Goal: Information Seeking & Learning: Learn about a topic

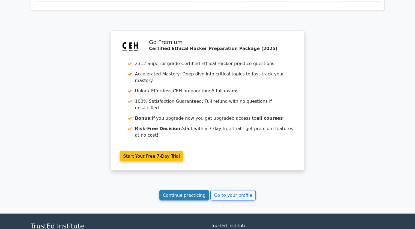
click at [203, 190] on link "Continue practicing" at bounding box center [184, 195] width 50 height 10
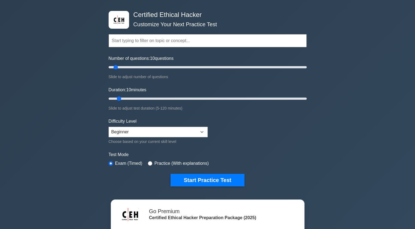
scroll to position [20, 0]
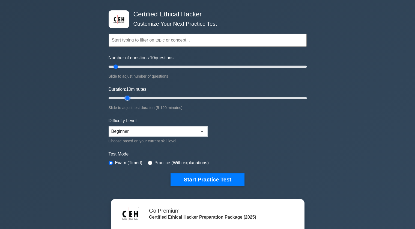
click at [131, 97] on input "Duration: 10 minutes" at bounding box center [208, 98] width 198 height 7
click at [134, 98] on input "Duration: 20 minutes" at bounding box center [208, 98] width 198 height 7
type input "25"
click at [140, 98] on input "Duration: 20 minutes" at bounding box center [208, 98] width 198 height 7
type input "20"
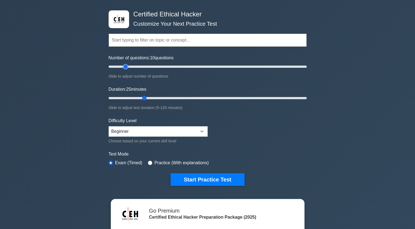
click at [125, 66] on input "Number of questions: 10 questions" at bounding box center [208, 66] width 198 height 7
click at [204, 180] on button "Start Practice Test" at bounding box center [207, 179] width 74 height 13
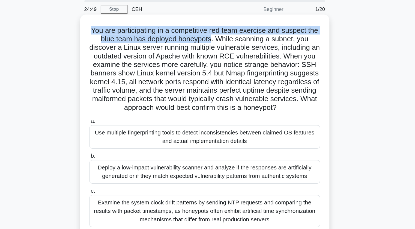
drag, startPoint x: 122, startPoint y: 42, endPoint x: 217, endPoint y: 50, distance: 94.9
click at [217, 50] on h5 "You are participating in a competitive red team exercise and suspect the blue t…" at bounding box center [208, 72] width 178 height 66
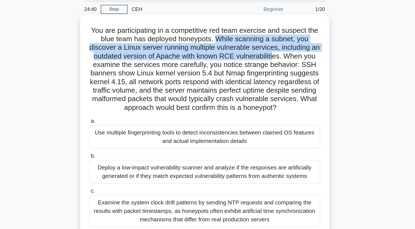
drag, startPoint x: 221, startPoint y: 49, endPoint x: 270, endPoint y: 61, distance: 50.6
click at [270, 61] on h5 "You are participating in a competitive red team exercise and suspect the blue t…" at bounding box center [208, 72] width 178 height 66
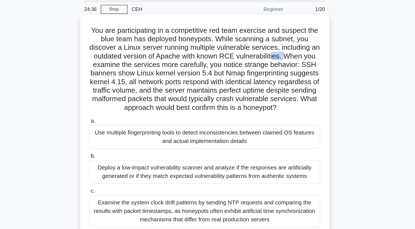
drag, startPoint x: 270, startPoint y: 61, endPoint x: 279, endPoint y: 65, distance: 10.2
click at [279, 65] on h5 "You are participating in a competitive red team exercise and suspect the blue t…" at bounding box center [208, 72] width 178 height 66
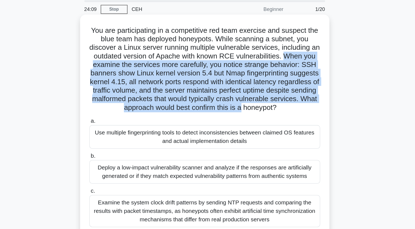
drag, startPoint x: 279, startPoint y: 65, endPoint x: 288, endPoint y: 101, distance: 37.0
click at [288, 101] on h5 "You are participating in a competitive red team exercise and suspect the blue t…" at bounding box center [208, 72] width 178 height 66
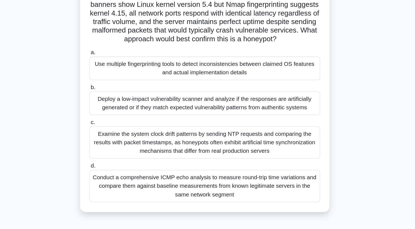
scroll to position [20, 0]
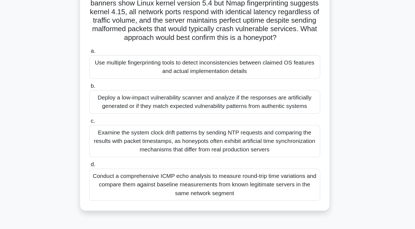
click at [206, 191] on div "Conduct a comprehensive ICMP echo analysis to measure round-trip time variation…" at bounding box center [207, 194] width 177 height 25
click at [119, 181] on input "d. Conduct a comprehensive ICMP echo analysis to measure round-trip time variat…" at bounding box center [119, 179] width 0 height 4
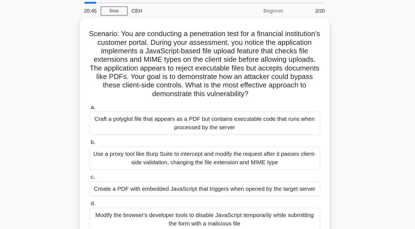
scroll to position [0, 0]
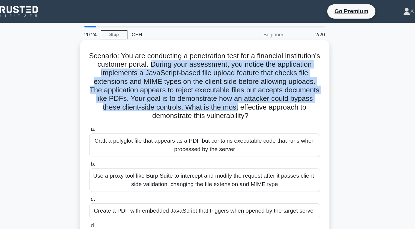
drag, startPoint x: 196, startPoint y: 47, endPoint x: 287, endPoint y: 80, distance: 97.3
click at [287, 80] on h5 "Scenario: You are conducting a penetration test for a financial institution's c…" at bounding box center [208, 65] width 178 height 53
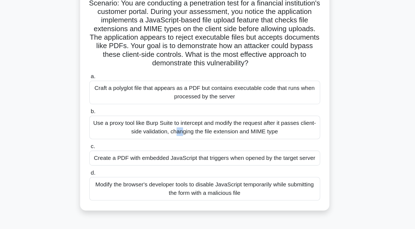
drag, startPoint x: 122, startPoint y: 134, endPoint x: 127, endPoint y: 135, distance: 4.4
click at [127, 135] on div "Use a proxy tool like Burp Suite to intercept and modify the request after it p…" at bounding box center [207, 138] width 177 height 18
click at [119, 127] on input "b. Use a proxy tool like Burp Suite to intercept and modify the request after i…" at bounding box center [119, 126] width 0 height 4
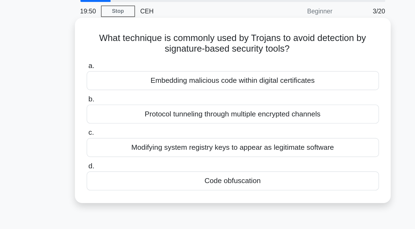
click at [158, 110] on div "Modifying system registry keys to appear as legitimate software" at bounding box center [207, 108] width 177 height 11
click at [119, 102] on input "c. Modifying system registry keys to appear as legitimate software" at bounding box center [119, 100] width 0 height 4
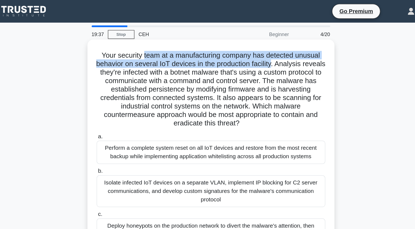
drag, startPoint x: 154, startPoint y: 42, endPoint x: 266, endPoint y: 48, distance: 112.5
click at [266, 48] on h5 "Your security team at a manufacturing company has detected unusual behavior on …" at bounding box center [208, 68] width 178 height 59
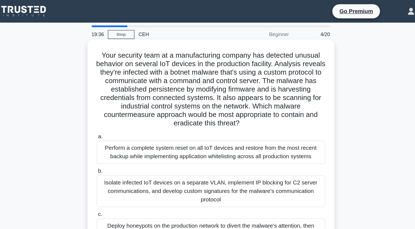
drag, startPoint x: 266, startPoint y: 48, endPoint x: 285, endPoint y: 51, distance: 19.1
click at [285, 51] on h5 "Your security team at a manufacturing company has detected unusual behavior on …" at bounding box center [208, 68] width 178 height 59
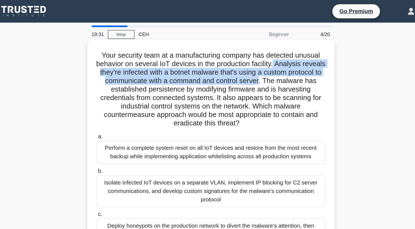
drag, startPoint x: 266, startPoint y: 51, endPoint x: 277, endPoint y: 63, distance: 16.0
click at [277, 63] on h5 "Your security team at a manufacturing company has detected unusual behavior on …" at bounding box center [208, 68] width 178 height 59
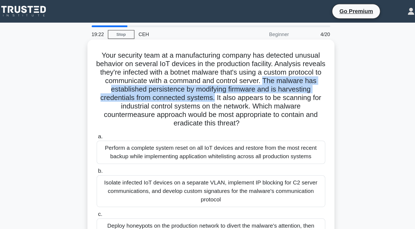
drag, startPoint x: 280, startPoint y: 62, endPoint x: 241, endPoint y: 77, distance: 41.7
click at [241, 77] on h5 "Your security team at a manufacturing company has detected unusual behavior on …" at bounding box center [208, 68] width 178 height 59
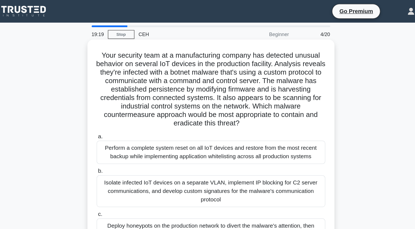
click at [241, 76] on h5 "Your security team at a manufacturing company has detected unusual behavior on …" at bounding box center [208, 68] width 178 height 59
drag, startPoint x: 241, startPoint y: 76, endPoint x: 291, endPoint y: 77, distance: 49.6
click at [291, 77] on h5 "Your security team at a manufacturing company has detected unusual behavior on …" at bounding box center [208, 68] width 178 height 59
click at [233, 92] on h5 "Your security team at a manufacturing company has detected unusual behavior on …" at bounding box center [208, 68] width 178 height 59
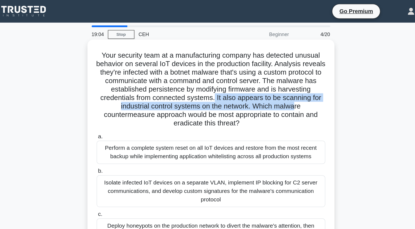
drag, startPoint x: 240, startPoint y: 76, endPoint x: 289, endPoint y: 81, distance: 49.1
click at [289, 81] on h5 "Your security team at a manufacturing company has detected unusual behavior on …" at bounding box center [208, 68] width 178 height 59
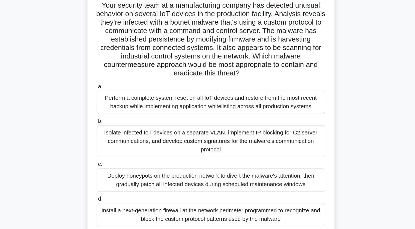
scroll to position [23, 0]
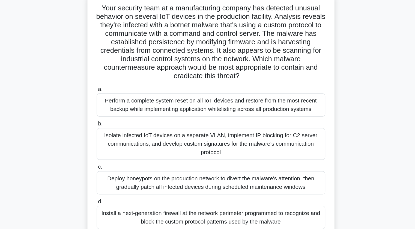
drag, startPoint x: 257, startPoint y: 58, endPoint x: 245, endPoint y: 74, distance: 20.2
click at [245, 74] on h5 "Your security team at a manufacturing company has detected unusual behavior on …" at bounding box center [208, 45] width 178 height 59
click at [229, 126] on div "Isolate infected IoT devices on a separate VLAN, implement IP blocking for C2 s…" at bounding box center [207, 124] width 177 height 25
click at [119, 110] on input "b. Isolate infected IoT devices on a separate VLAN, implement IP blocking for C…" at bounding box center [119, 109] width 0 height 4
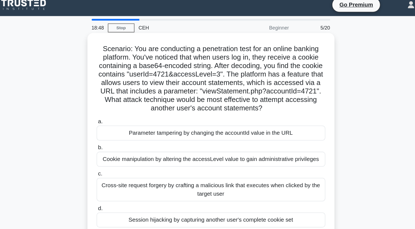
scroll to position [0, 0]
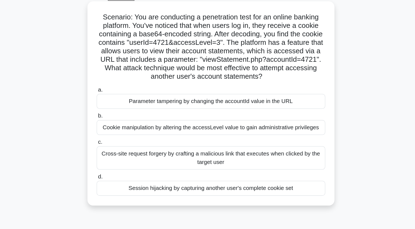
click at [193, 127] on div "Cookie manipulation by altering the accessLevel value to gain administrative pr…" at bounding box center [207, 127] width 177 height 11
click at [119, 121] on input "b. Cookie manipulation by altering the accessLevel value to gain administrative…" at bounding box center [119, 119] width 0 height 4
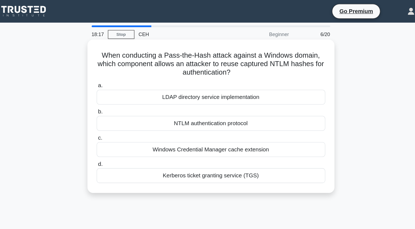
drag, startPoint x: 226, startPoint y: 43, endPoint x: 277, endPoint y: 42, distance: 50.7
click at [277, 42] on h5 "When conducting a Pass-the-Hash attack against a Windows domain, which componen…" at bounding box center [208, 49] width 178 height 20
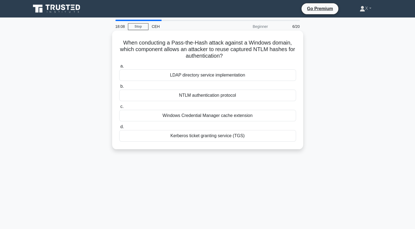
click at [239, 137] on div "Kerberos ticket granting service (TGS)" at bounding box center [207, 135] width 177 height 11
click at [119, 128] on input "d. Kerberos ticket granting service (TGS)" at bounding box center [119, 127] width 0 height 4
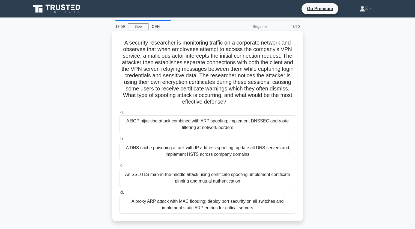
drag, startPoint x: 119, startPoint y: 45, endPoint x: 228, endPoint y: 100, distance: 121.2
click at [228, 100] on h5 "A security researcher is monitoring traffic on a corporate network and observes…" at bounding box center [208, 72] width 178 height 66
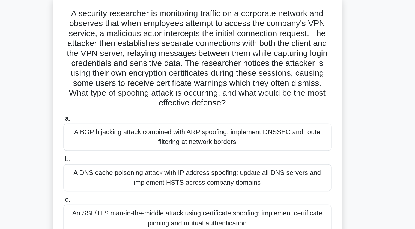
click at [200, 72] on h5 "A security researcher is monitoring traffic on a corporate network and observes…" at bounding box center [208, 72] width 178 height 66
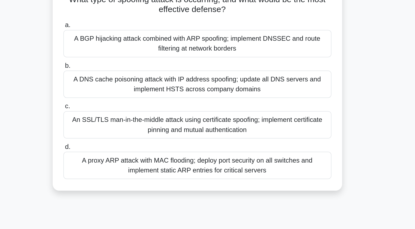
scroll to position [18, 0]
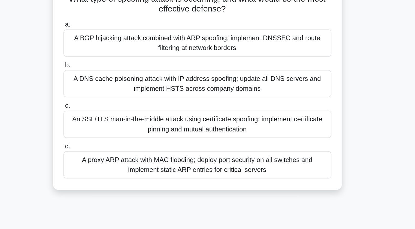
click at [178, 162] on div "An SSL/TLS man-in-the-middle attack using certificate spoofing; implement certi…" at bounding box center [207, 159] width 177 height 18
click at [119, 149] on input "c. An SSL/TLS man-in-the-middle attack using certificate spoofing; implement ce…" at bounding box center [119, 147] width 0 height 4
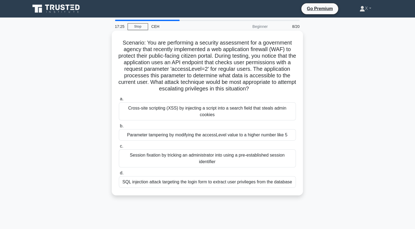
scroll to position [0, 0]
click at [157, 130] on div "Parameter tampering by modifying the accessLevel value to a higher number like 5" at bounding box center [207, 134] width 177 height 11
click at [119, 127] on input "b. Parameter tampering by modifying the accessLevel value to a higher number li…" at bounding box center [119, 126] width 0 height 4
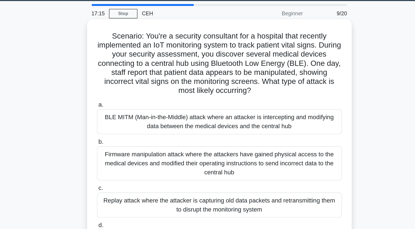
click at [166, 135] on div "Firmware manipulation attack where the attackers have gained physical access to…" at bounding box center [207, 134] width 177 height 25
click at [119, 121] on input "b. Firmware manipulation attack where the attackers have gained physical access…" at bounding box center [119, 119] width 0 height 4
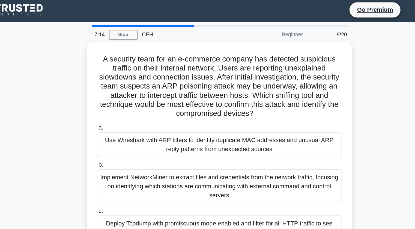
click at [166, 119] on label "b. Implement NetworkMiner to extract files and credentials from the network tra…" at bounding box center [207, 132] width 177 height 31
click at [119, 119] on input "b. Implement NetworkMiner to extract files and credentials from the network tra…" at bounding box center [119, 121] width 0 height 4
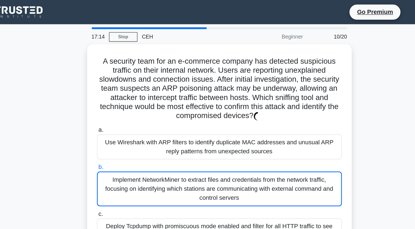
click at [166, 118] on label "b. Implement NetworkMiner to extract files and credentials from the network tra…" at bounding box center [207, 133] width 177 height 32
click at [119, 119] on input "b. Implement NetworkMiner to extract files and credentials from the network tra…" at bounding box center [119, 121] width 0 height 4
click at [166, 118] on label "b. Implement NetworkMiner to extract files and credentials from the network tra…" at bounding box center [207, 133] width 177 height 32
click at [119, 119] on input "b. Implement NetworkMiner to extract files and credentials from the network tra…" at bounding box center [119, 121] width 0 height 4
click at [166, 118] on label "b. Implement NetworkMiner to extract files and credentials from the network tra…" at bounding box center [207, 133] width 177 height 32
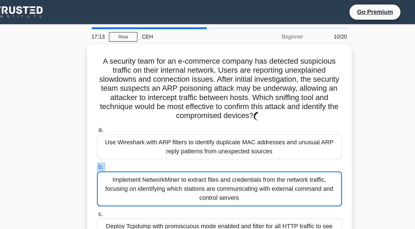
click at [119, 119] on input "b. Implement NetworkMiner to extract files and credentials from the network tra…" at bounding box center [119, 121] width 0 height 4
click at [166, 118] on label "b. Implement NetworkMiner to extract files and credentials from the network tra…" at bounding box center [207, 133] width 177 height 32
click at [119, 119] on input "b. Implement NetworkMiner to extract files and credentials from the network tra…" at bounding box center [119, 121] width 0 height 4
click at [166, 118] on label "b. Implement NetworkMiner to extract files and credentials from the network tra…" at bounding box center [207, 133] width 177 height 32
click at [119, 119] on input "b. Implement NetworkMiner to extract files and credentials from the network tra…" at bounding box center [119, 121] width 0 height 4
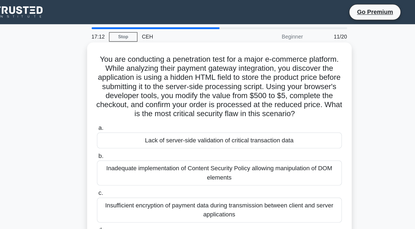
click at [169, 107] on div "Lack of server-side validation of critical transaction data" at bounding box center [207, 100] width 177 height 11
click at [119, 94] on input "a. Lack of server-side validation of critical transaction data" at bounding box center [119, 93] width 0 height 4
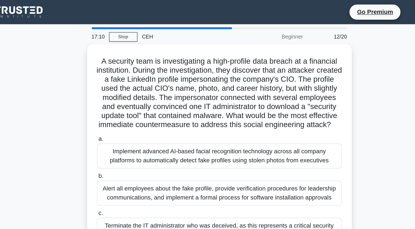
click at [169, 113] on div "Implement advanced AI-based facial recognition technology across all company pl…" at bounding box center [207, 112] width 177 height 18
click at [119, 102] on input "a. Implement advanced AI-based facial recognition technology across all company…" at bounding box center [119, 100] width 0 height 4
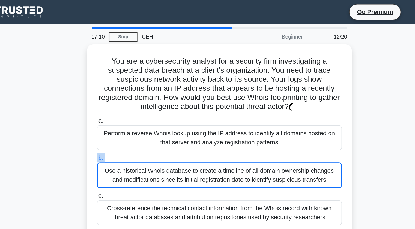
click at [169, 113] on label "b. Use a historical Whois database to create a timeline of all domain ownership…" at bounding box center [207, 122] width 177 height 25
click at [119, 113] on input "b. Use a historical Whois database to create a timeline of all domain ownership…" at bounding box center [119, 114] width 0 height 4
click at [169, 113] on label "b. Use a historical Whois database to create a timeline of all domain ownership…" at bounding box center [207, 122] width 177 height 25
click at [119, 113] on input "b. Use a historical Whois database to create a timeline of all domain ownership…" at bounding box center [119, 114] width 0 height 4
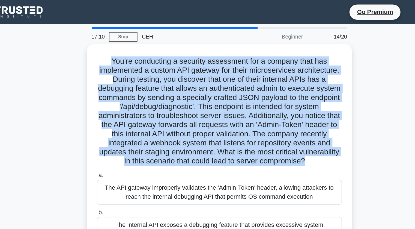
click at [169, 113] on h5 "You're conducting a security assessment for a company that has implemented a cu…" at bounding box center [208, 80] width 178 height 79
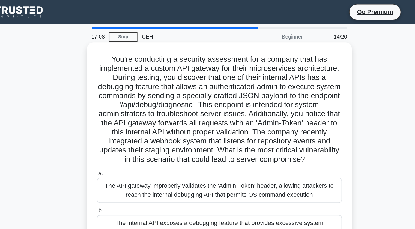
click at [167, 131] on div "The API gateway improperly validates the 'Admin-Token' header, allowing attacke…" at bounding box center [207, 137] width 177 height 18
click at [119, 127] on input "a. The API gateway improperly validates the 'Admin-Token' header, allowing atta…" at bounding box center [119, 125] width 0 height 4
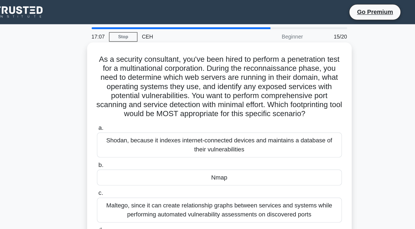
drag, startPoint x: 167, startPoint y: 131, endPoint x: 154, endPoint y: 98, distance: 34.8
click at [154, 98] on div "Shodan, because it indexes internet-connected devices and maintains a database …" at bounding box center [207, 104] width 177 height 18
click at [119, 94] on input "a. Shodan, because it indexes internet-connected devices and maintains a databa…" at bounding box center [119, 93] width 0 height 4
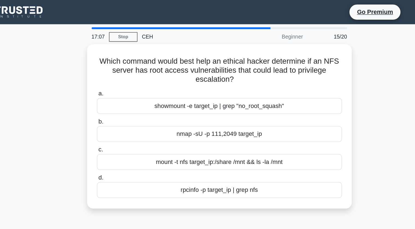
click at [154, 98] on div "nmap -sU -p 111,2049 target_ip" at bounding box center [207, 96] width 177 height 11
click at [119, 89] on input "b. nmap -sU -p 111,2049 target_ip" at bounding box center [119, 88] width 0 height 4
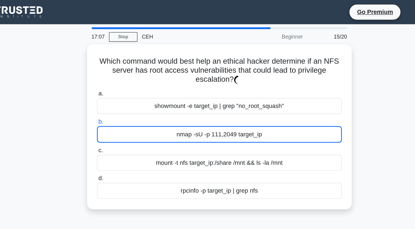
click at [154, 98] on div "nmap -sU -p 111,2049 target_ip" at bounding box center [207, 97] width 177 height 12
click at [119, 89] on input "b. nmap -sU -p 111,2049 target_ip" at bounding box center [119, 88] width 0 height 4
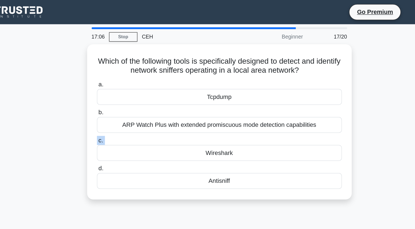
click at [154, 98] on label "c. Wireshark" at bounding box center [207, 107] width 177 height 18
click at [119, 100] on input "c. Wireshark" at bounding box center [119, 102] width 0 height 4
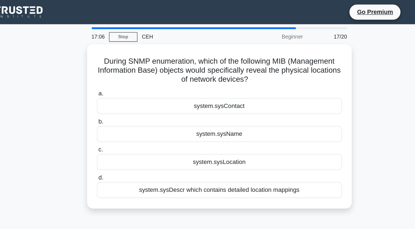
click at [154, 98] on div "system.sysName" at bounding box center [207, 96] width 177 height 11
click at [119, 89] on input "b. system.sysName" at bounding box center [119, 88] width 0 height 4
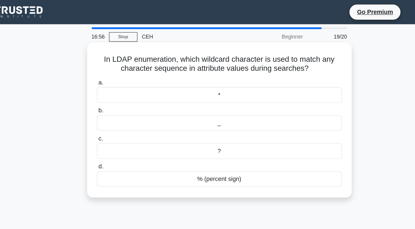
drag, startPoint x: 123, startPoint y: 41, endPoint x: 229, endPoint y: 139, distance: 144.2
click at [229, 139] on div "In LDAP enumeration, which wildcard character is used to match any character se…" at bounding box center [207, 86] width 187 height 107
copy div "In LDAP enumeration, which wildcard character is used to match any character se…"
click at [172, 70] on div "*" at bounding box center [207, 68] width 177 height 11
click at [119, 61] on input "a. *" at bounding box center [119, 60] width 0 height 4
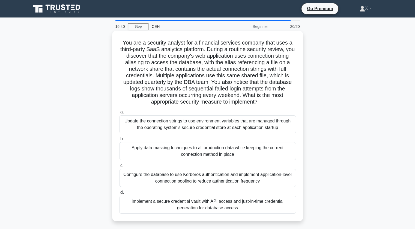
click at [167, 137] on label "b. Apply data masking techniques to all production data while keeping the curre…" at bounding box center [207, 147] width 177 height 25
click at [119, 137] on input "b. Apply data masking techniques to all production data while keeping the curre…" at bounding box center [119, 139] width 0 height 4
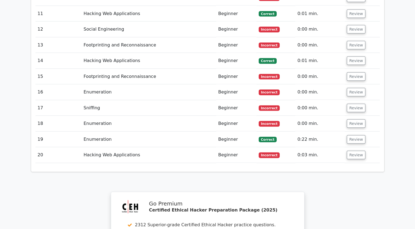
scroll to position [1199, 0]
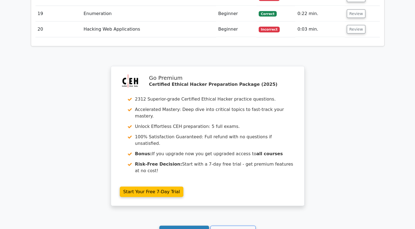
click at [191, 225] on link "Continue practicing" at bounding box center [184, 230] width 50 height 10
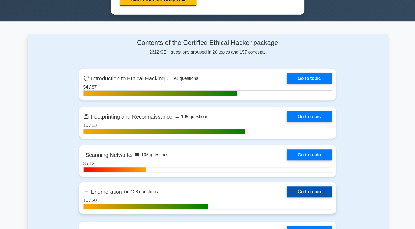
scroll to position [325, 0]
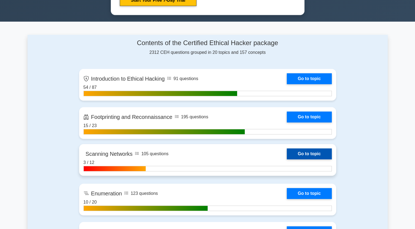
click at [297, 154] on link "Go to topic" at bounding box center [309, 153] width 45 height 11
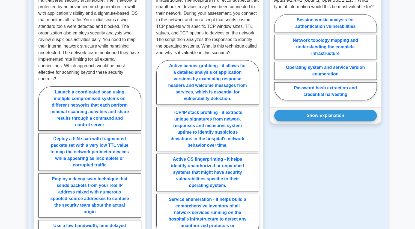
scroll to position [425, 0]
